Goal: Communication & Community: Answer question/provide support

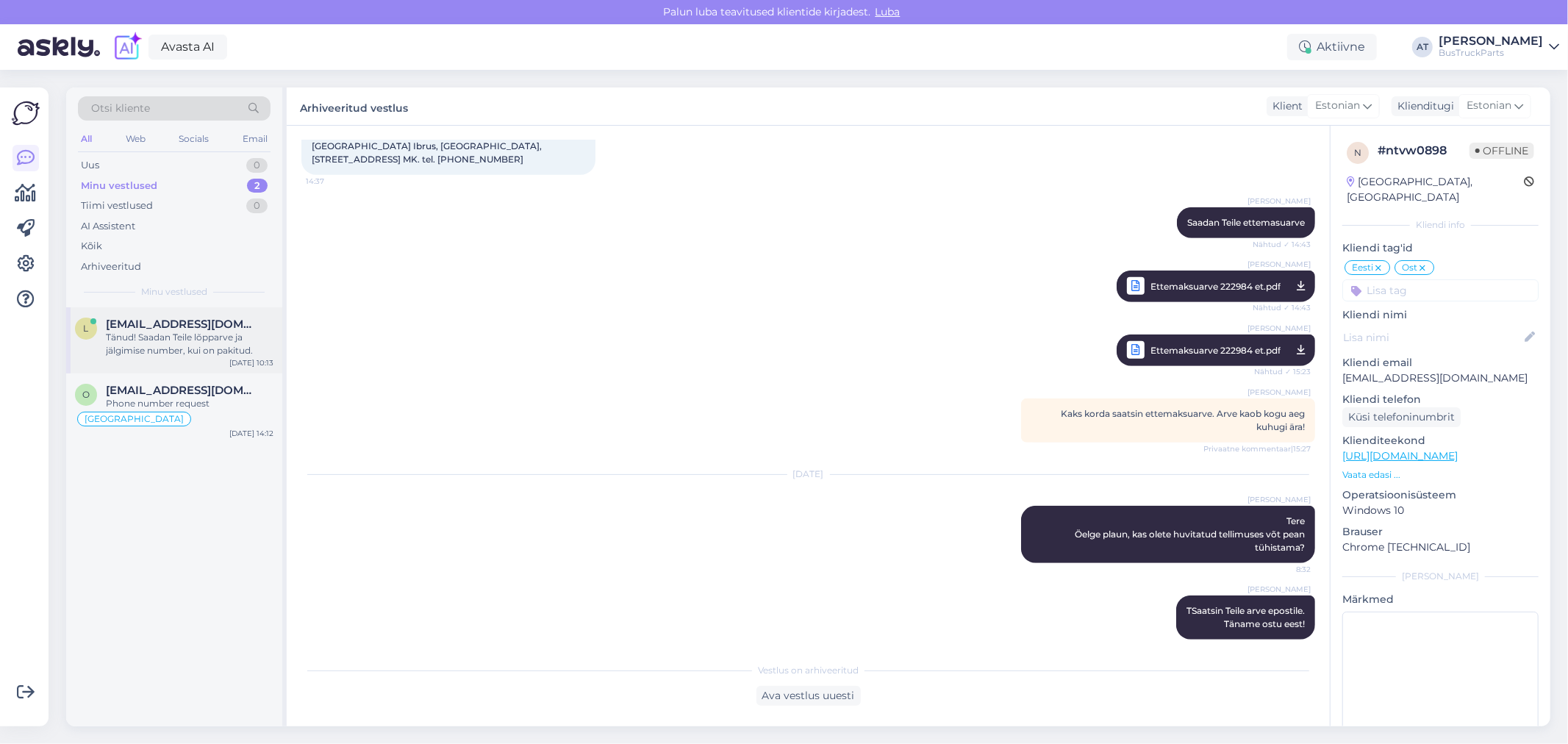
click at [187, 336] on div "Tänud! Saadan Teile lõpparve ja jälgimise number, kui on pakitud." at bounding box center [190, 344] width 167 height 27
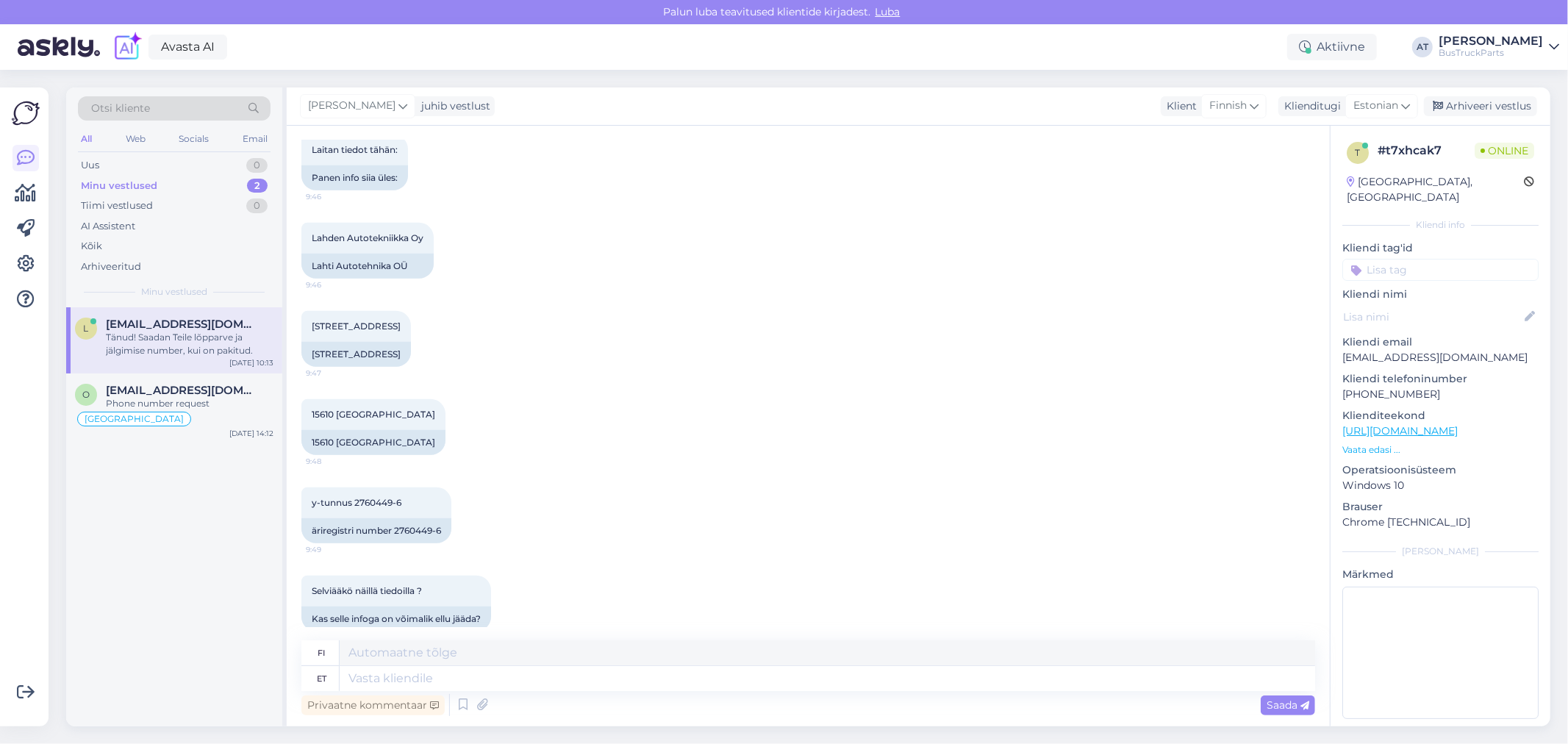
scroll to position [1583, 0]
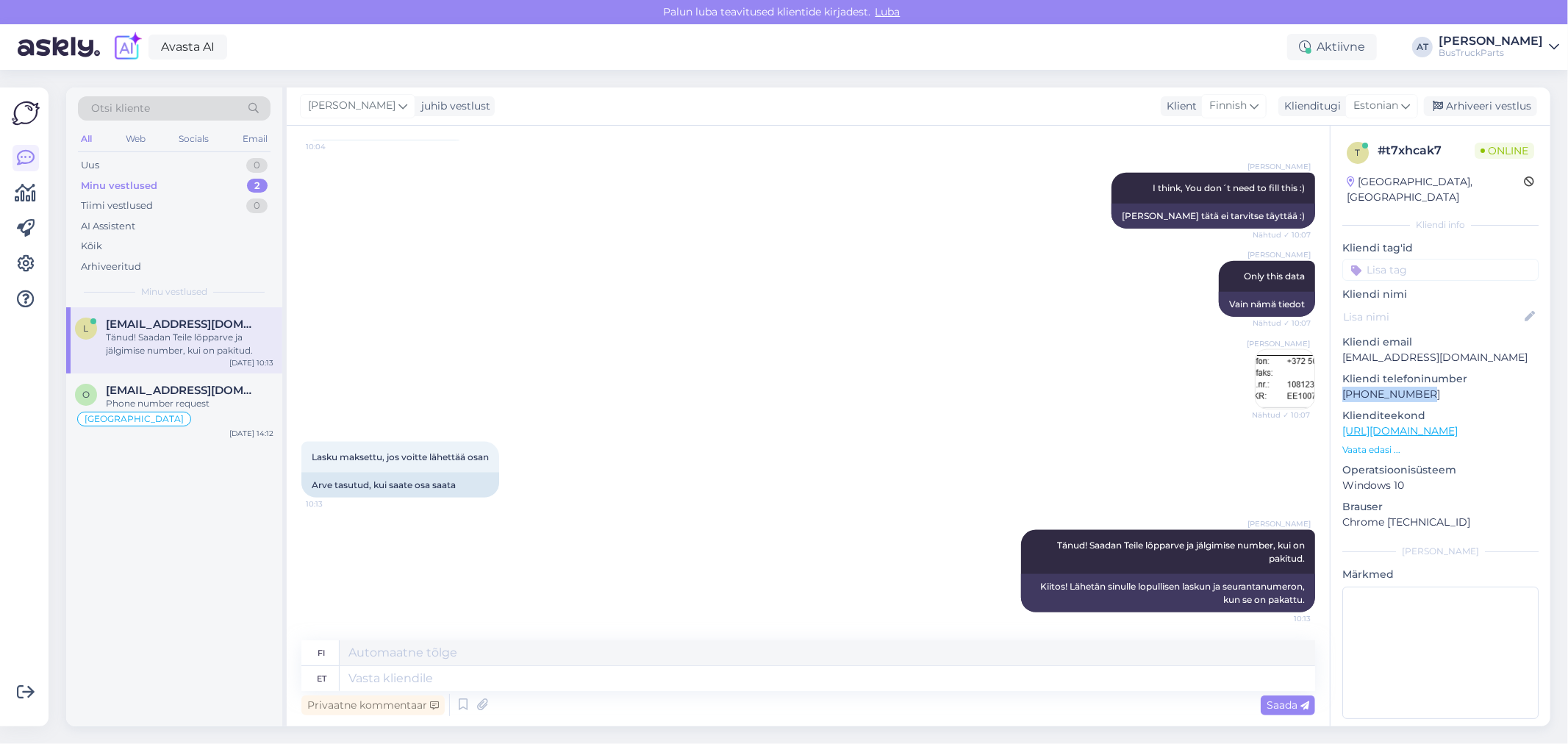
drag, startPoint x: 1423, startPoint y: 379, endPoint x: 1382, endPoint y: 378, distance: 41.0
click at [1340, 378] on div "t # t7xhcak7 Online [GEOGRAPHIC_DATA], [GEOGRAPHIC_DATA] Kliendi info Kliendi t…" at bounding box center [1440, 433] width 220 height 615
copy p "[PHONE_NUMBER]"
click at [1417, 259] on input at bounding box center [1440, 270] width 196 height 22
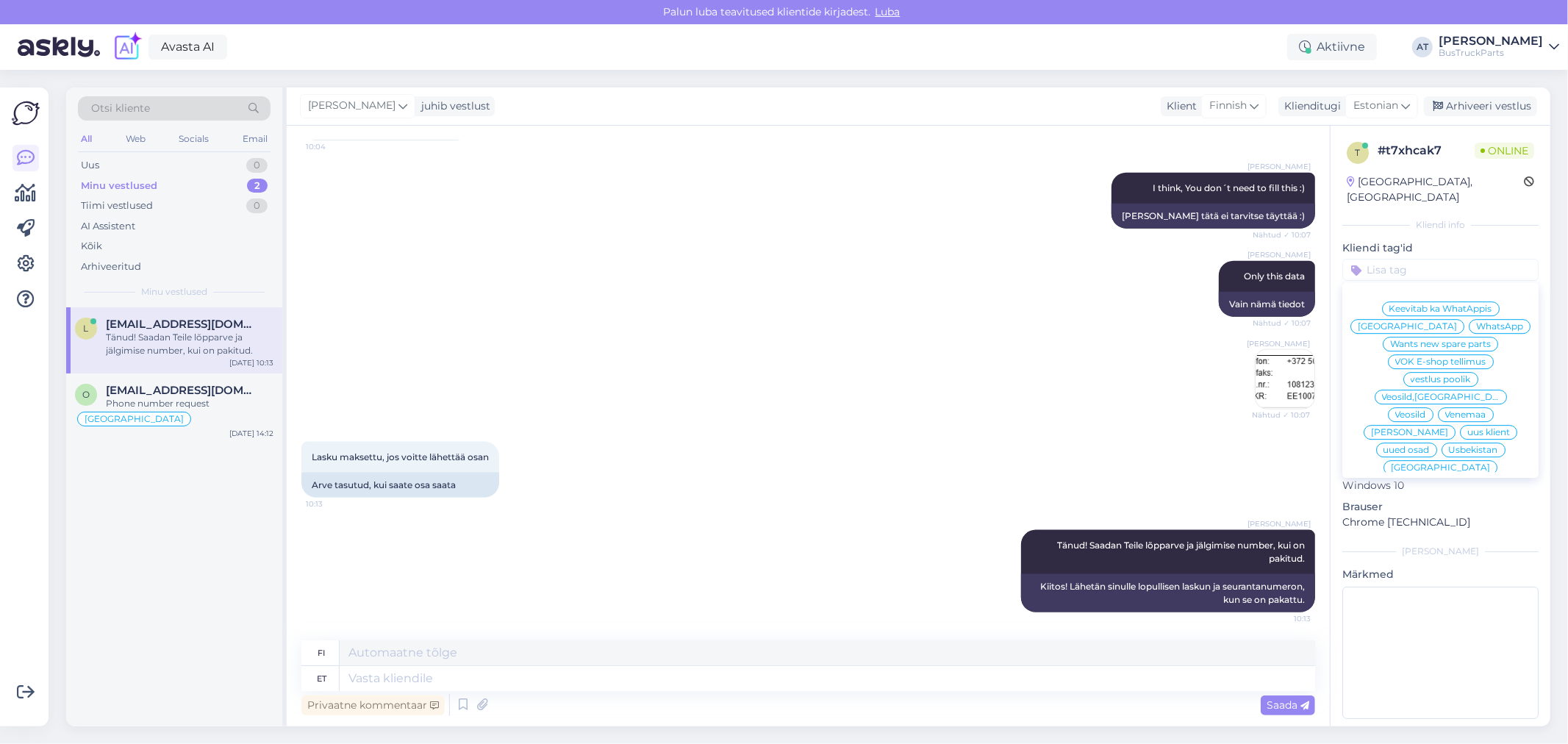
click at [1369, 184] on div "[GEOGRAPHIC_DATA], [GEOGRAPHIC_DATA]" at bounding box center [1435, 190] width 177 height 31
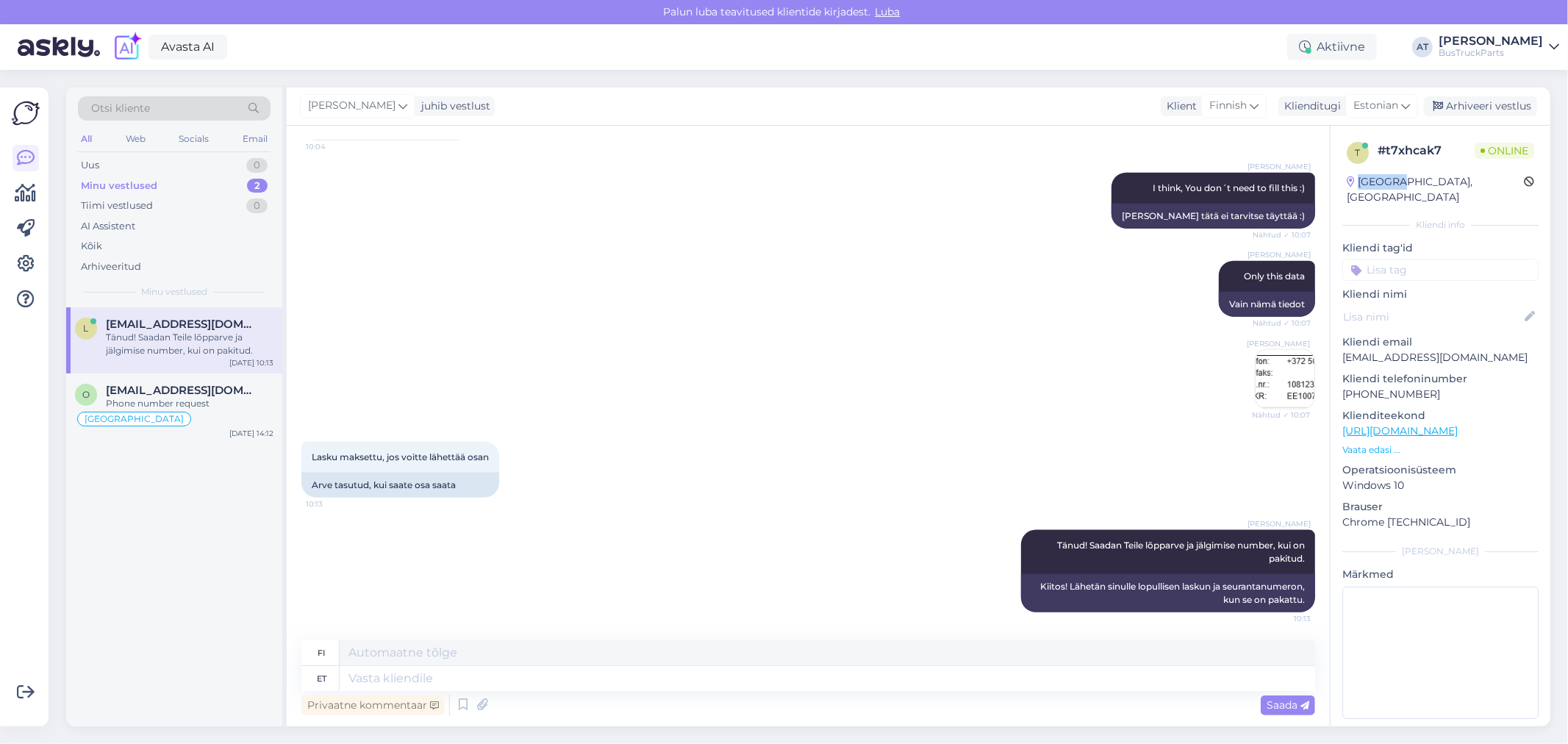
click at [1369, 184] on div "[GEOGRAPHIC_DATA], [GEOGRAPHIC_DATA]" at bounding box center [1435, 190] width 177 height 31
copy div "[GEOGRAPHIC_DATA]"
click at [1414, 259] on input at bounding box center [1440, 270] width 196 height 22
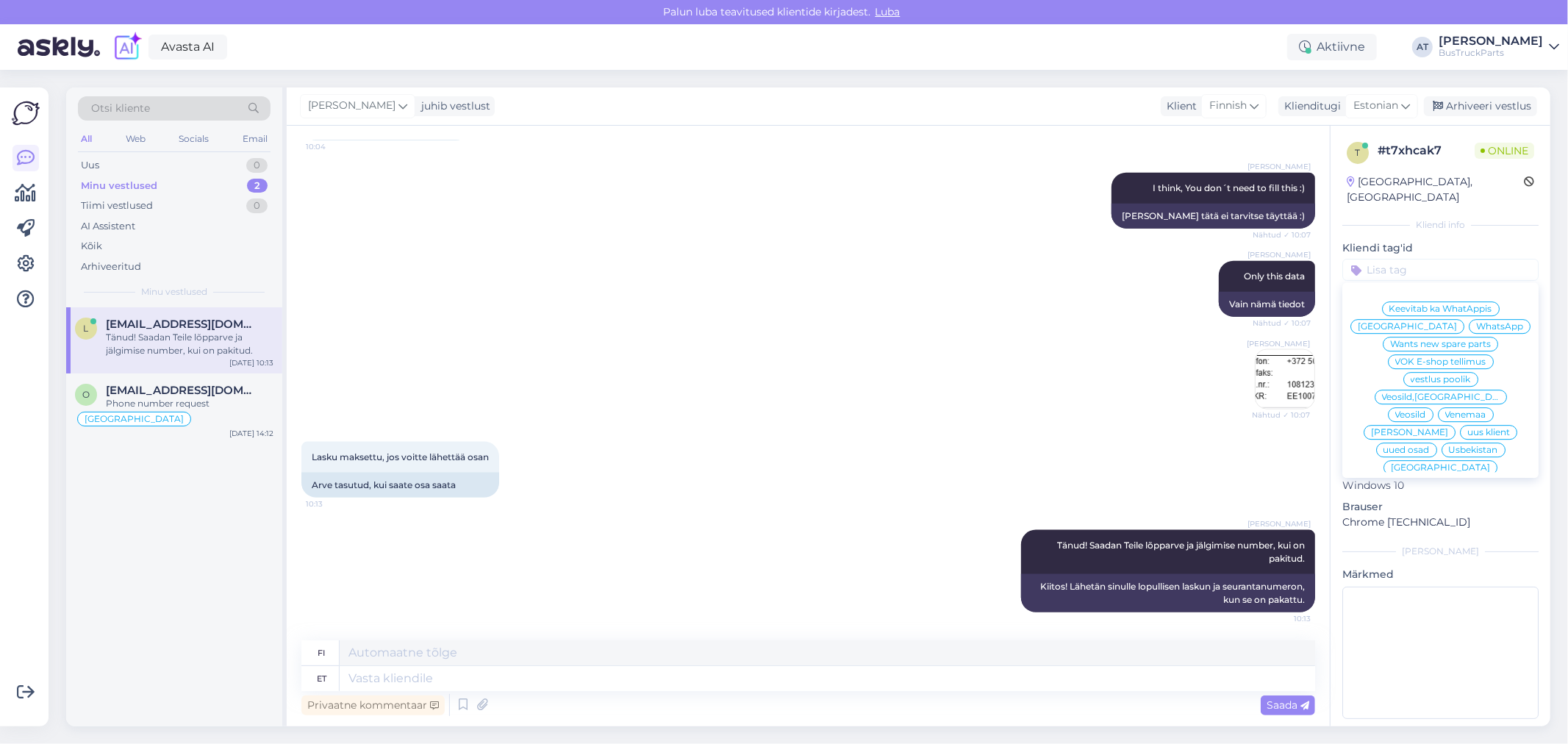
paste input "[GEOGRAPHIC_DATA]"
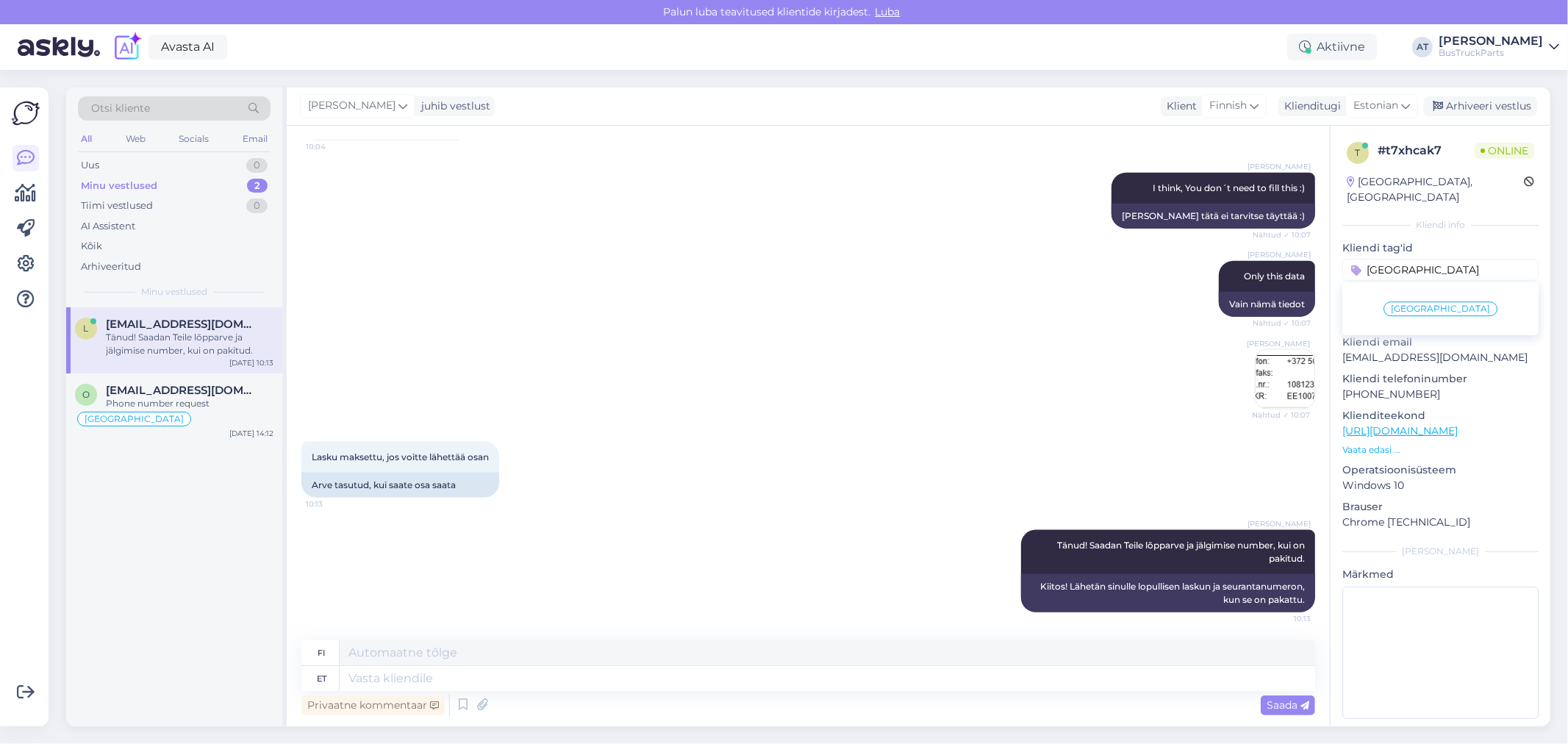
type input "[GEOGRAPHIC_DATA]"
click at [1436, 305] on span "[GEOGRAPHIC_DATA]" at bounding box center [1440, 309] width 99 height 9
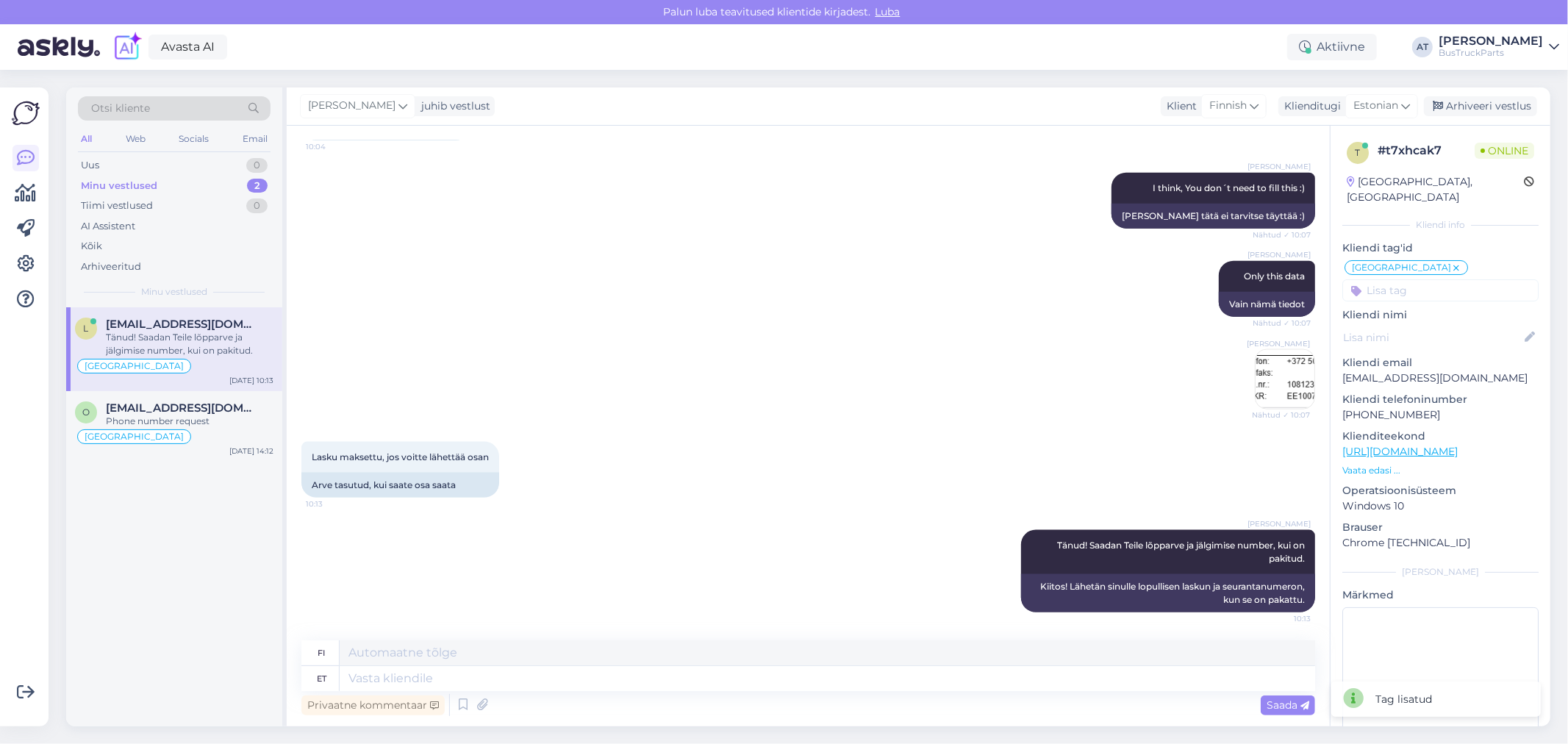
click at [1481, 284] on input at bounding box center [1440, 290] width 196 height 22
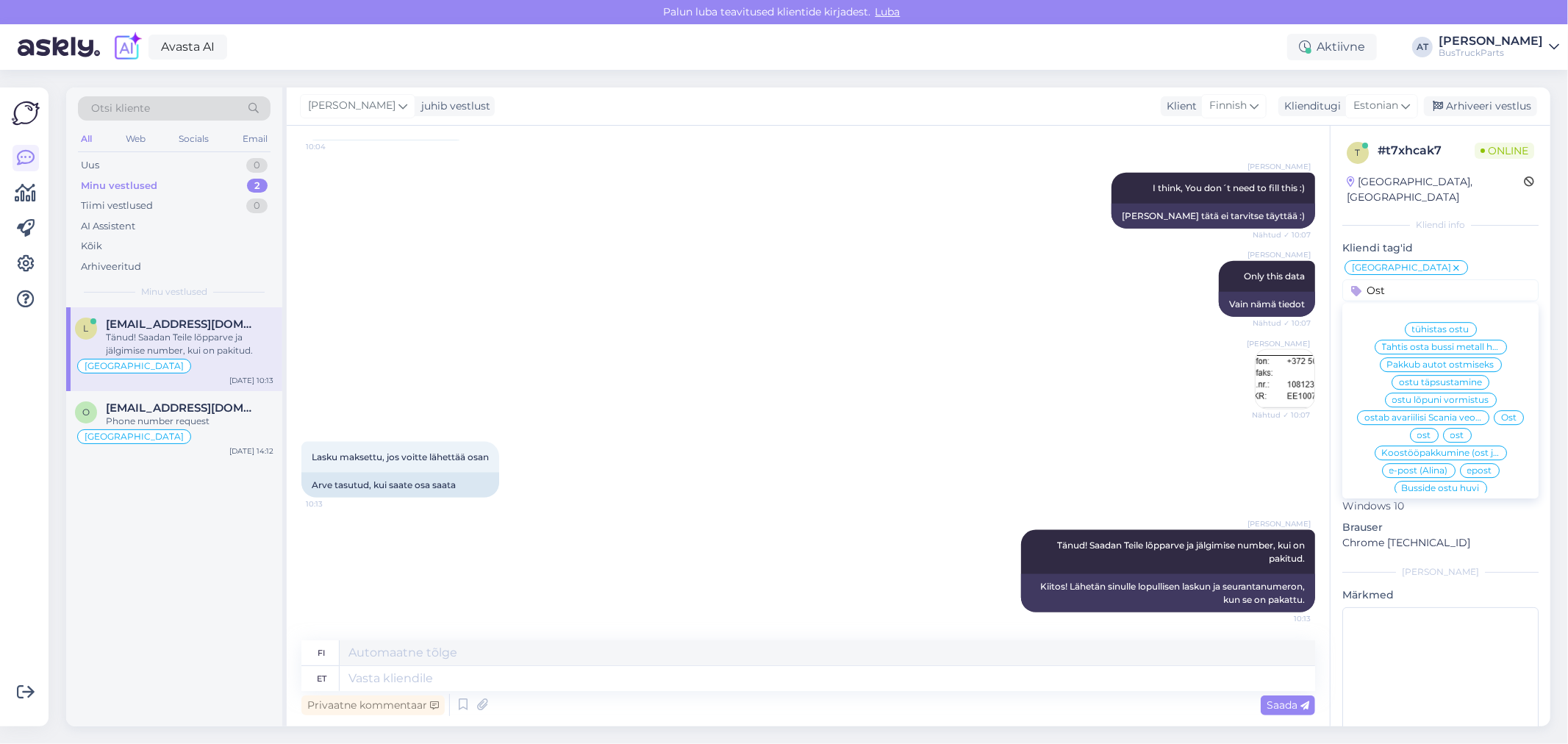
type input "Ost"
click at [1501, 422] on span "Ost" at bounding box center [1509, 418] width 15 height 9
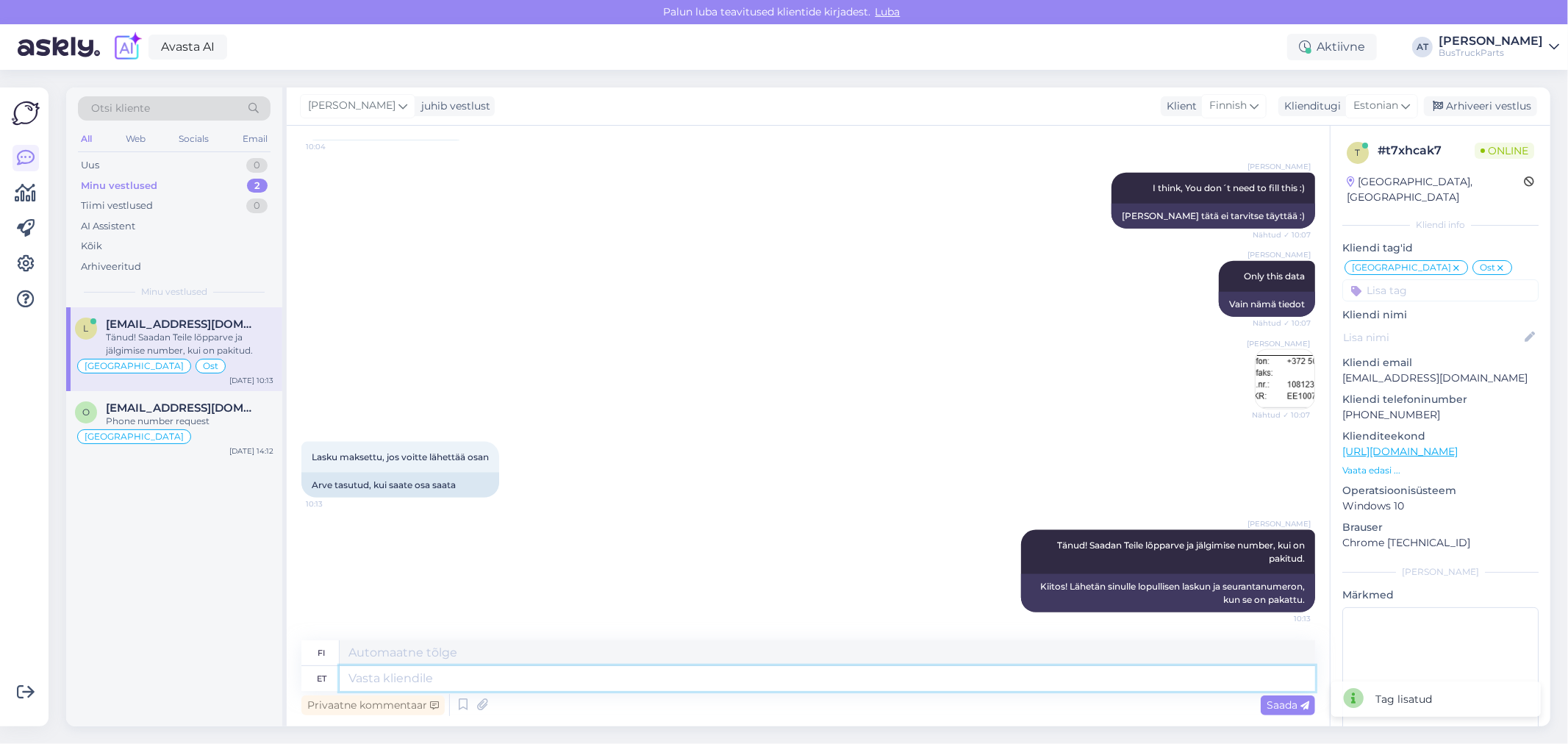
click at [648, 684] on textarea at bounding box center [827, 679] width 975 height 25
type textarea "I sent"
type textarea "Minä"
type textarea "I sent YO"
type textarea "Sentti"
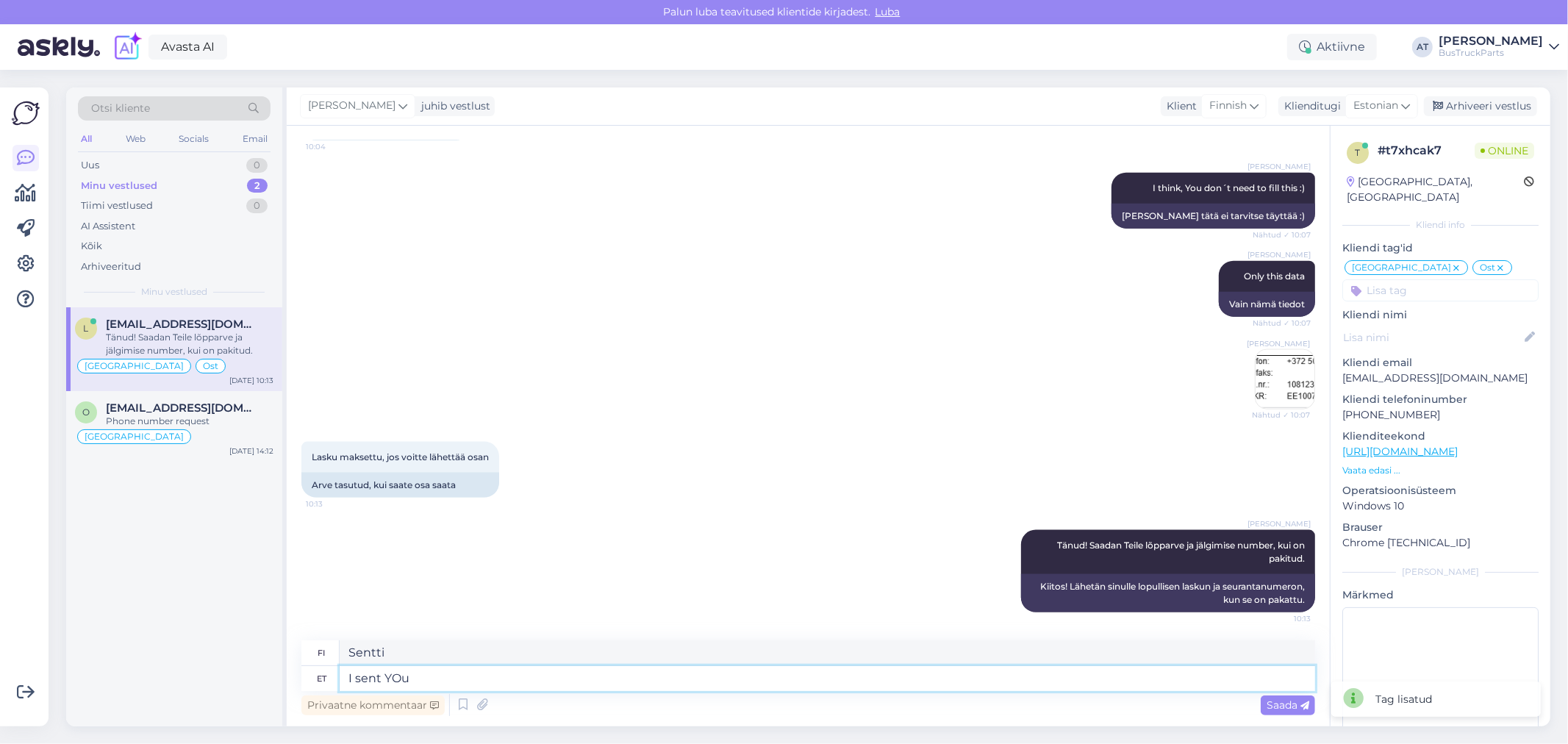
type textarea "I sent YOu"
type textarea "Minä olen SINÄ"
type textarea "I sent YOu tracking"
type textarea "Lähetin sinulle seurantatiedon"
type textarea "I sent YOu tracking number an"
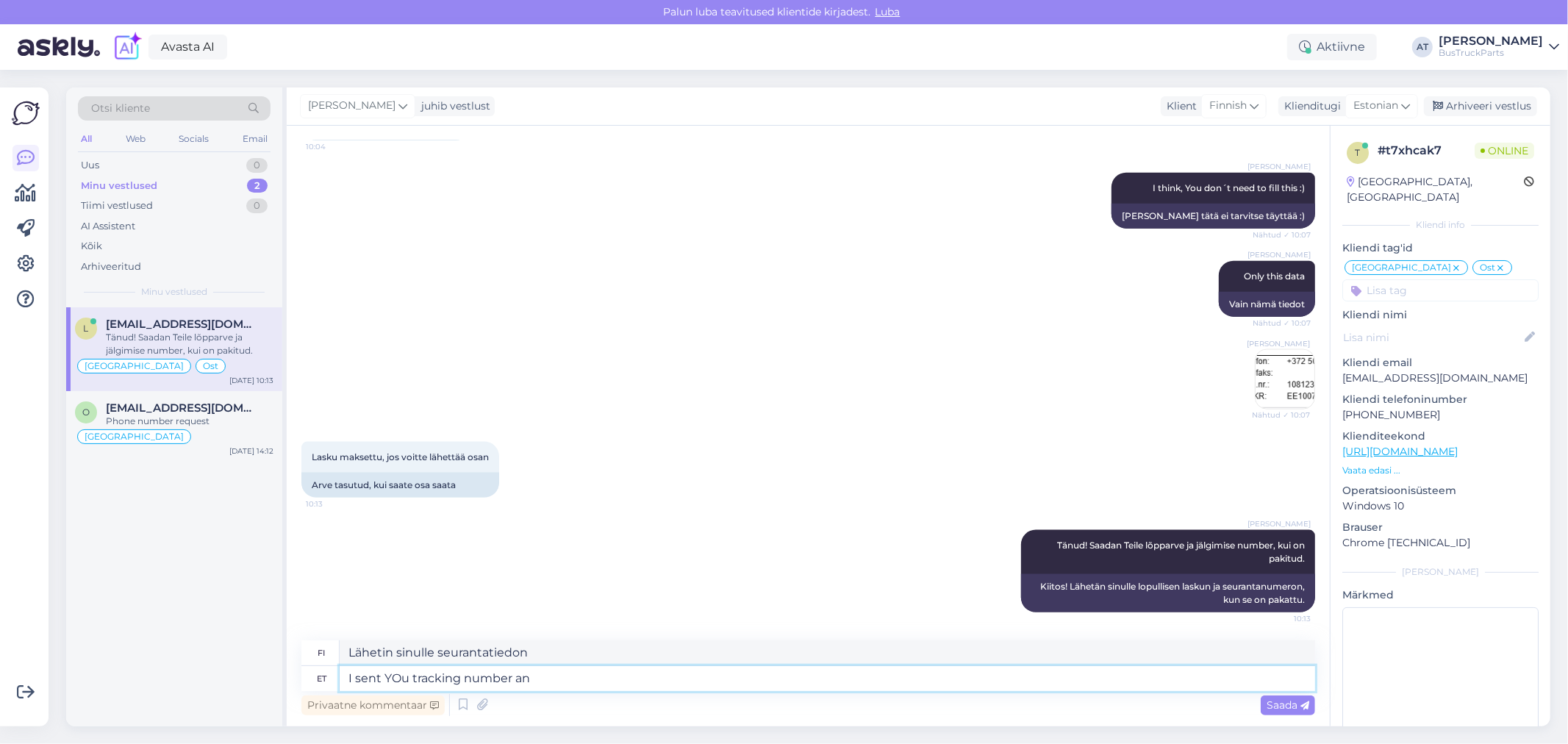
type textarea "Lähetin sinulle seurantanumeron."
type textarea "I sent YOu tracking number and"
type textarea "Lähetin sinulle seurantanumeron"
type textarea "I sent YOu tracking number and final i"
type textarea "Lähetin sinulle seurantanumeron ja lopuksi"
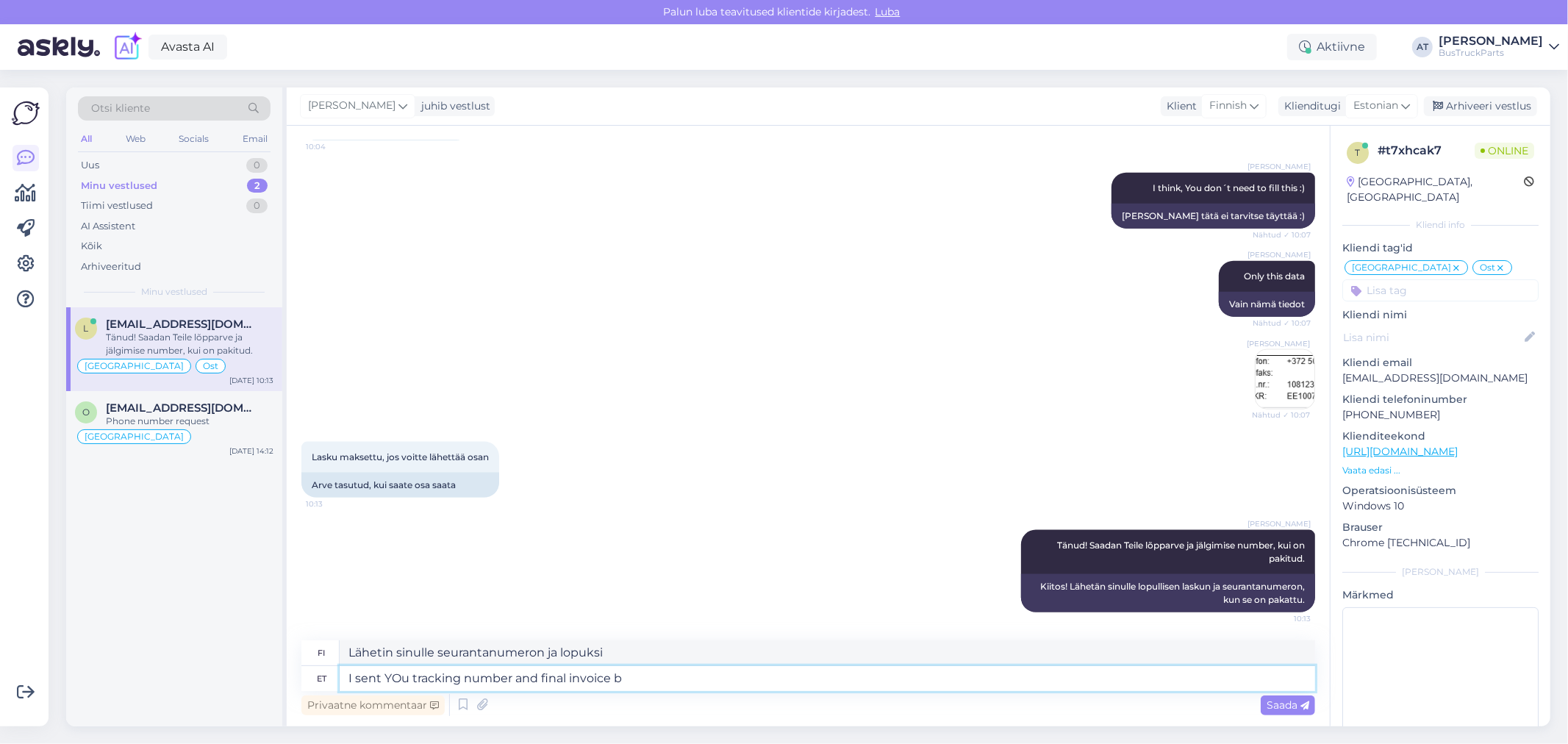
type textarea "I sent YOu tracking number and final invoice by"
type textarea "Lähetin sinulle seurantanumeron ja loppulaskun"
type textarea "I sent YOu tracking number and final invoice by"
type textarea "Lähetän sinulle seurantanumeron ja loppulaskun"
type textarea "I sent YOu tracking number and final invoice by email."
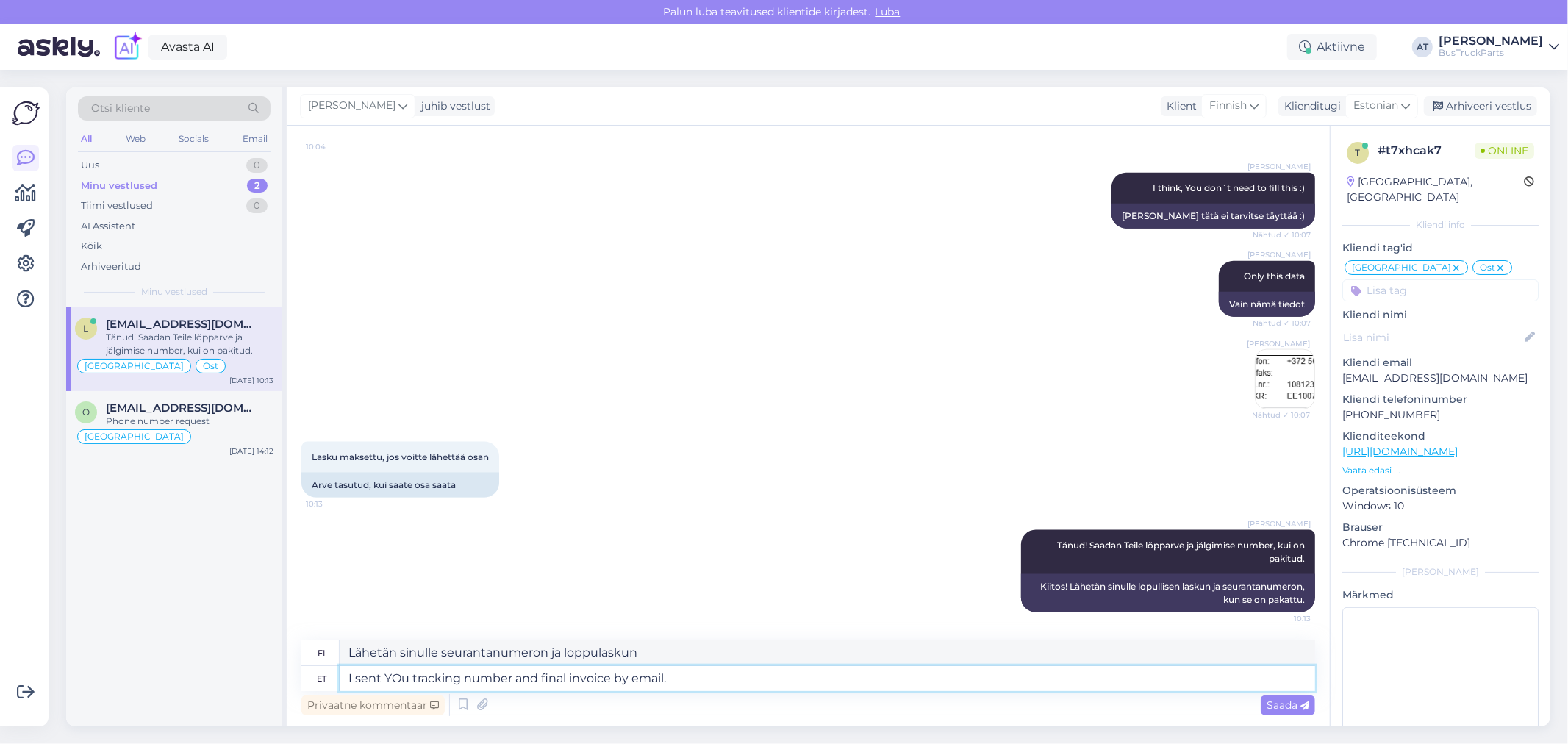
type textarea "Lähetin sinulle seurantanumeron ja loppulaskun sähköpostitse."
type textarea "I sent YOu tracking number and final invoice by email. I hope i"
type textarea "Lähetin sinulle seurantanumeron ja loppulaskun sähköpostitse. Toivottavasti."
type textarea "I sent YOu tracking number and final invoice by email. I hope it o"
type textarea "Lähetin sinulle seurantanumeron ja loppulaskun sähköpostitse. Toivottavasti se"
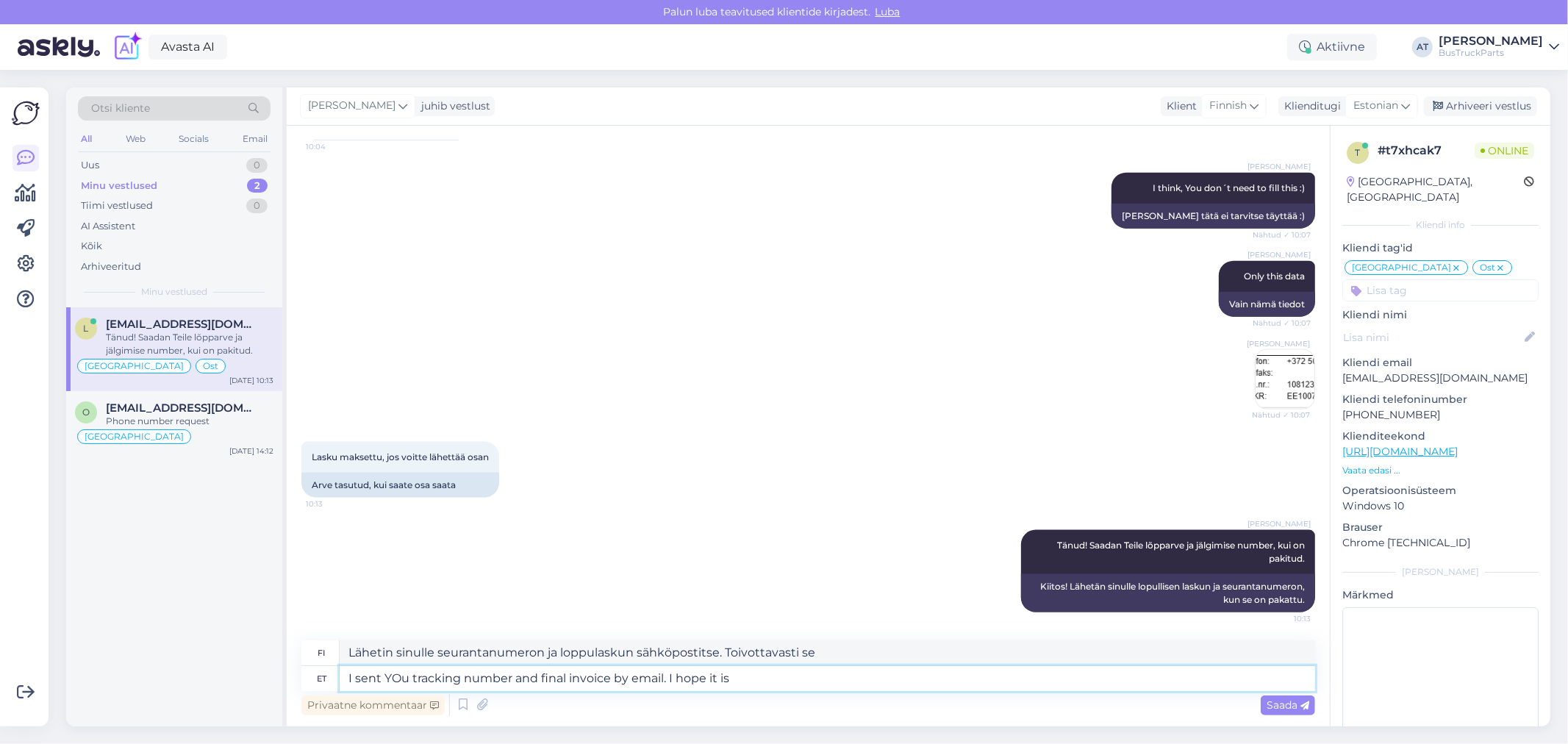
type textarea "I sent YOu tracking number and final invoice by email. I hope it is"
type textarea "Lähetin sinulle seurantanumeron ja loppulaskun sähköpostitse. Toivottavasti se …"
type textarea "I sent YOu tracking number and final invoice by email. I hope it is OK for YIu!"
type textarea "Lähetin sinulle seurantanumeron ja loppulaskun sähköpostitse. Toivottavasti se …"
click at [397, 675] on textarea "I sent YOu tracking number and final invoice by email. I hope it is OK for You!" at bounding box center [827, 679] width 975 height 25
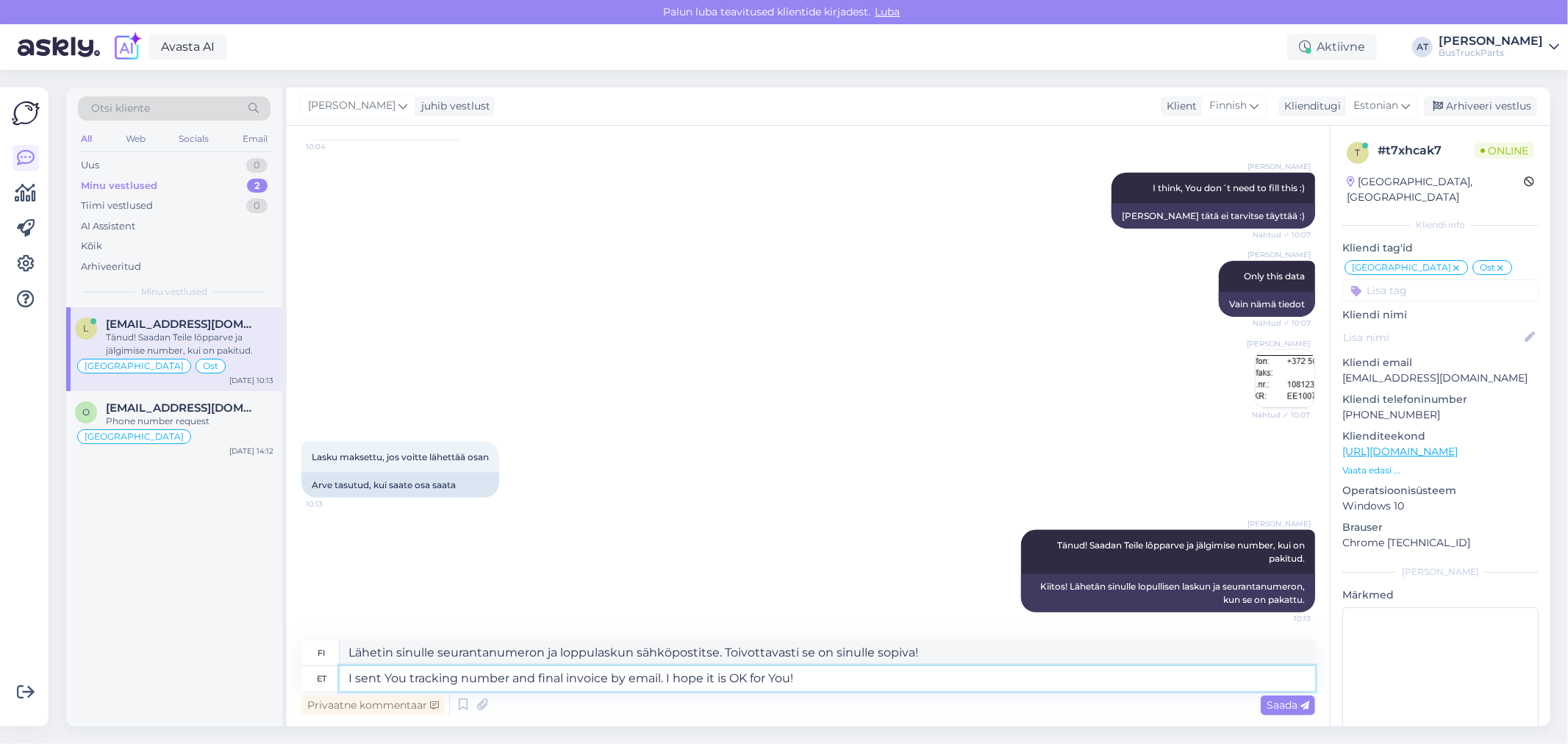
click at [877, 682] on textarea "I sent You tracking number and final invoice by email. I hope it is OK for You!" at bounding box center [827, 679] width 975 height 25
type textarea "I sent You tracking number and final invoice by email. I hope it is OK for You!"
click at [1276, 702] on span "Saada" at bounding box center [1288, 704] width 43 height 13
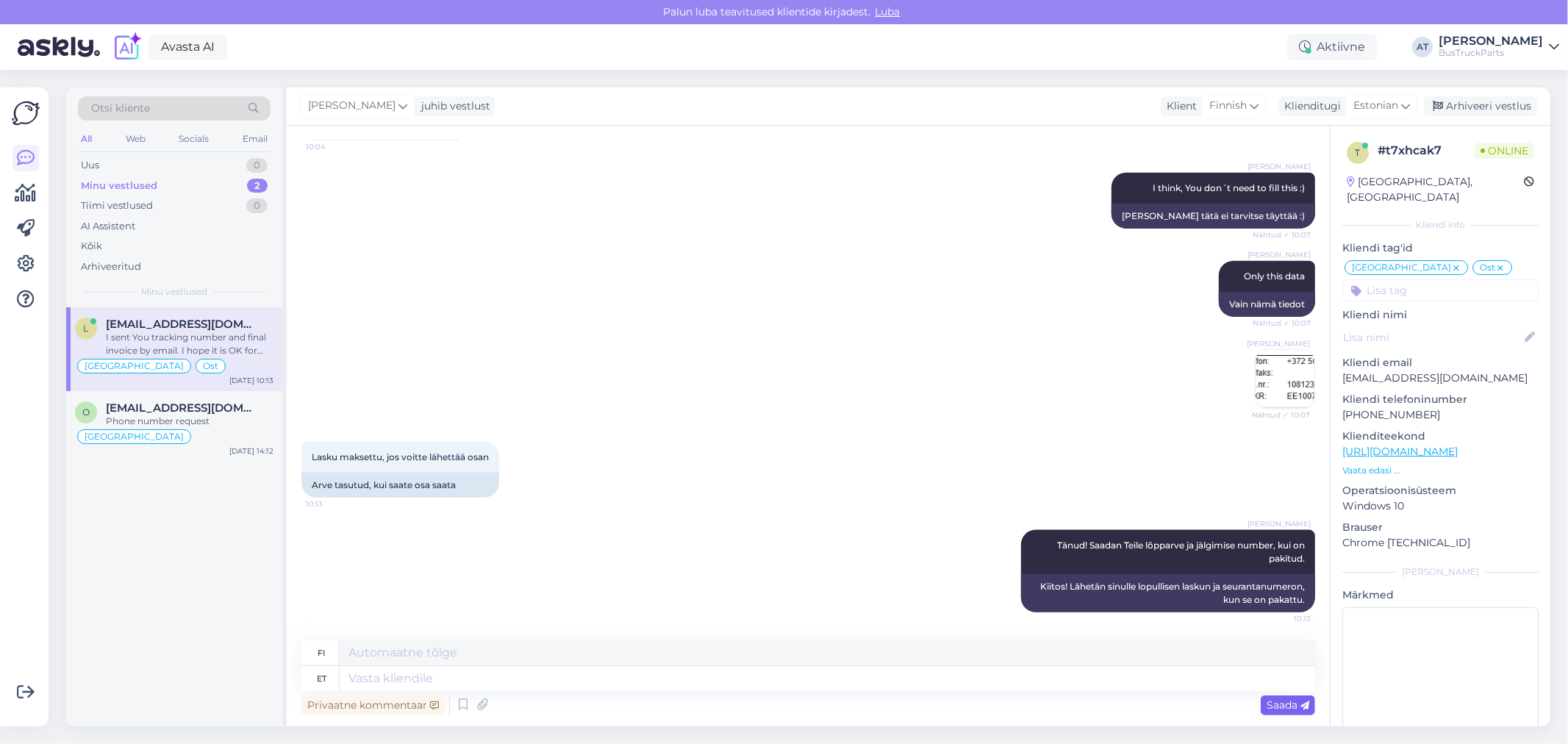
scroll to position [1697, 0]
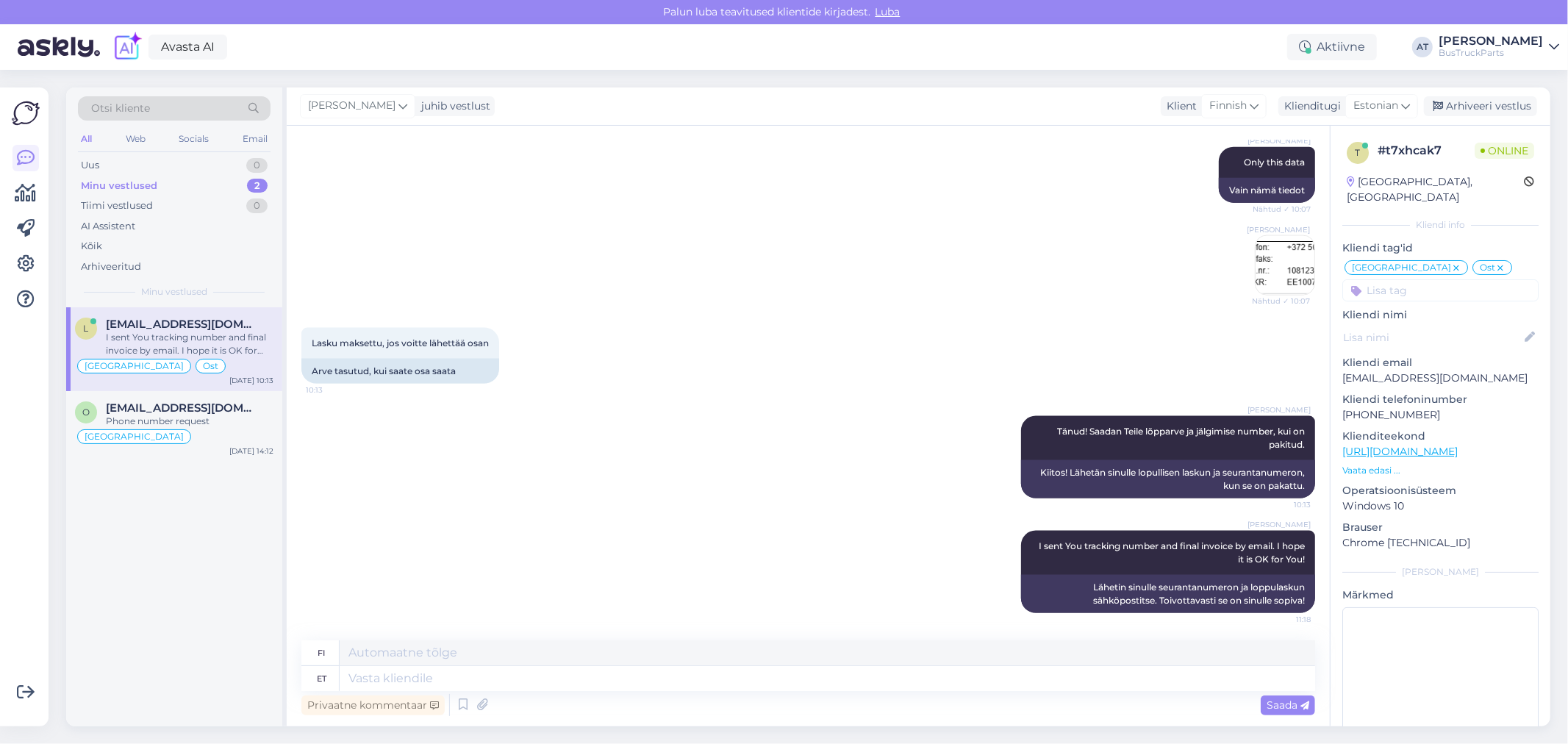
click at [931, 698] on div "Privaatne kommentaar Saada" at bounding box center [808, 705] width 1014 height 28
click at [931, 682] on textarea at bounding box center [827, 679] width 975 height 25
